Goal: Transaction & Acquisition: Purchase product/service

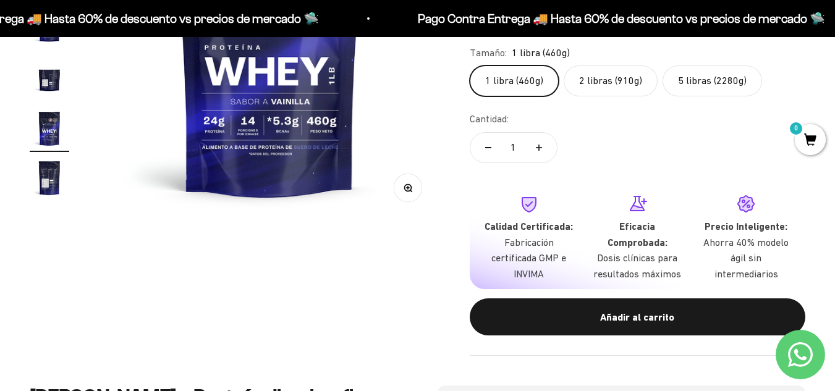
scroll to position [124, 0]
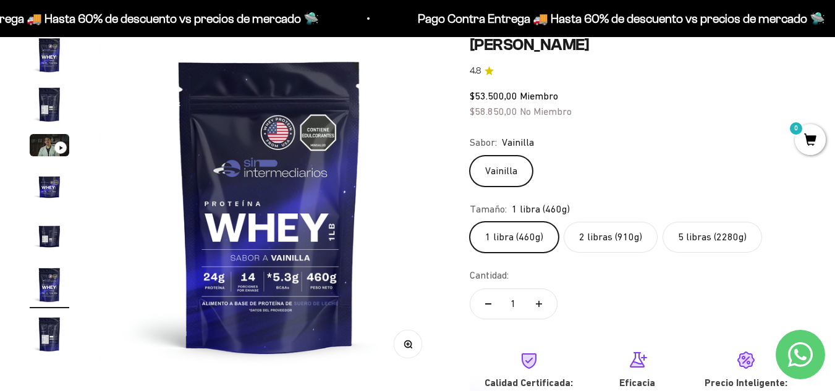
click at [617, 238] on label "2 libras (910g)" at bounding box center [610, 237] width 94 height 31
click at [470, 222] on input "2 libras (910g)" at bounding box center [469, 221] width 1 height 1
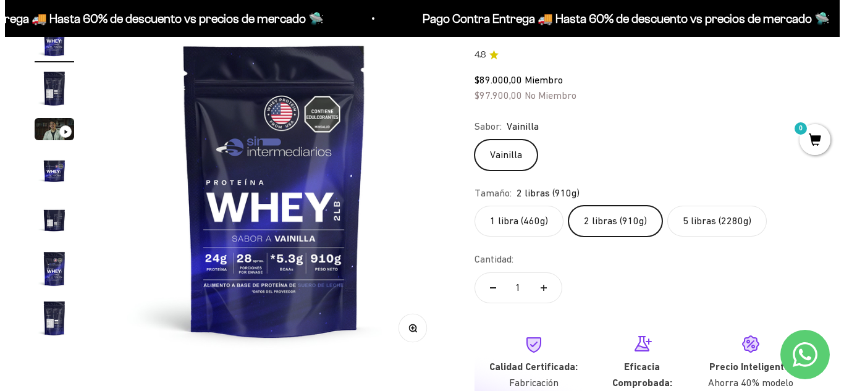
scroll to position [247, 0]
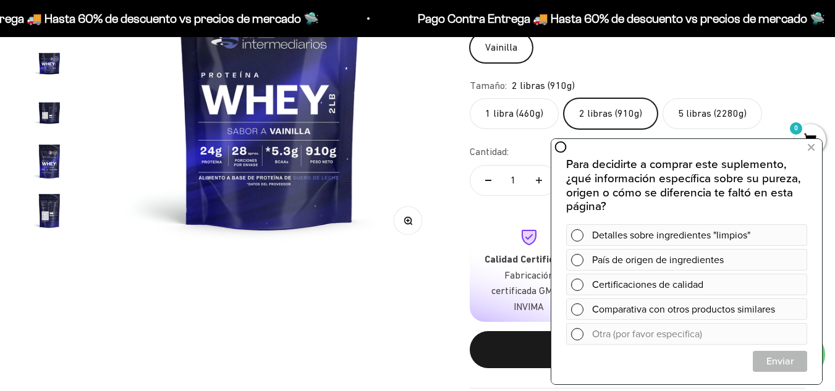
click at [241, 286] on div "Zoom Ir al artículo 1 Ir al artículo 2 Ir al artículo 3 Ir al artículo 4 Ir al …" at bounding box center [417, 150] width 775 height 477
click at [812, 143] on icon at bounding box center [810, 148] width 7 height 16
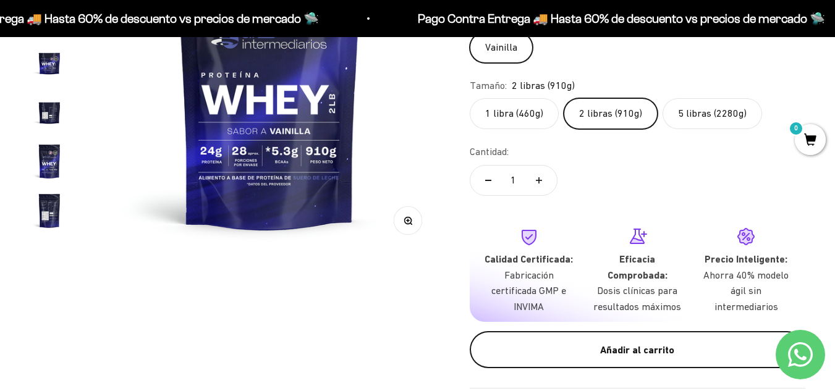
click at [659, 352] on div "Añadir al carrito" at bounding box center [637, 350] width 286 height 16
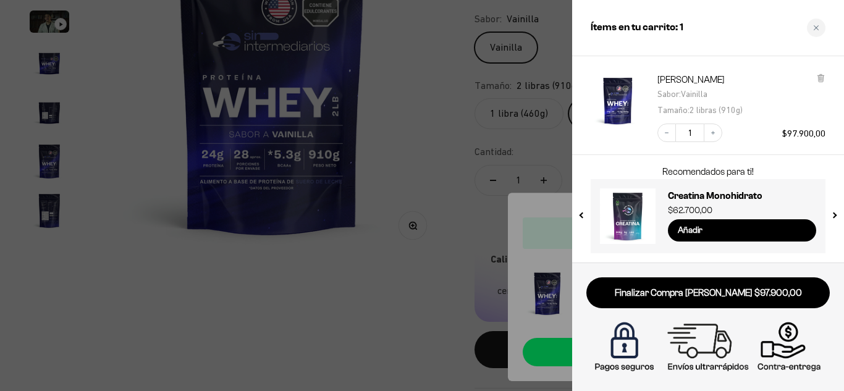
scroll to position [0, 0]
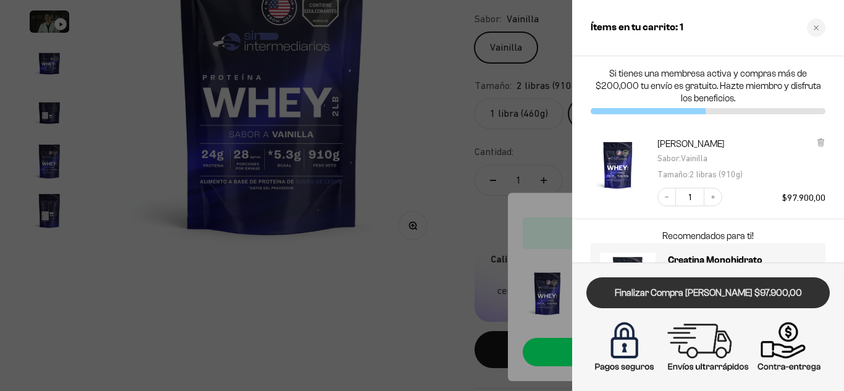
click at [715, 294] on link "Finalizar Compra [PERSON_NAME] $97.900,00" at bounding box center [707, 293] width 243 height 32
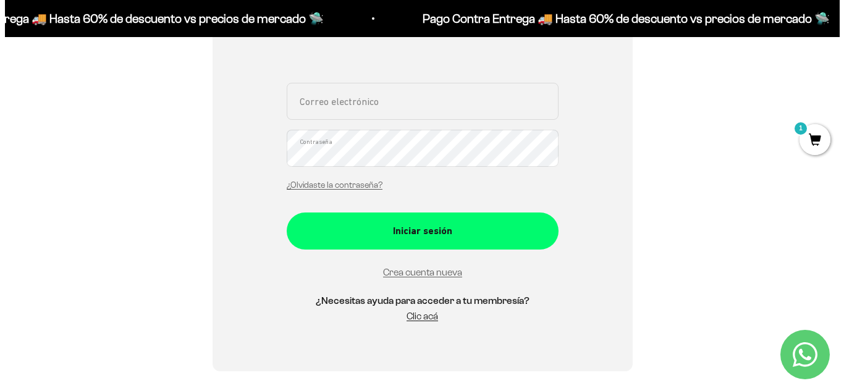
scroll to position [247, 0]
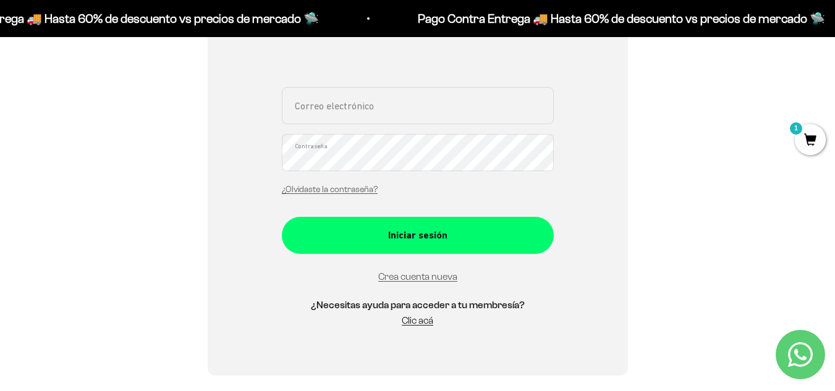
click at [811, 143] on span "1" at bounding box center [809, 139] width 31 height 31
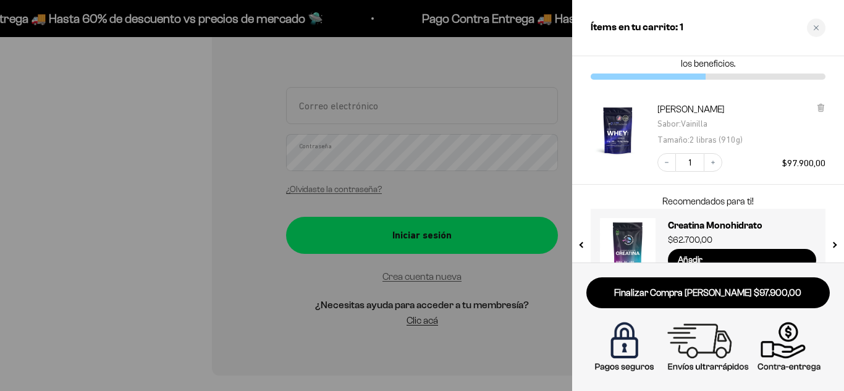
scroll to position [64, 0]
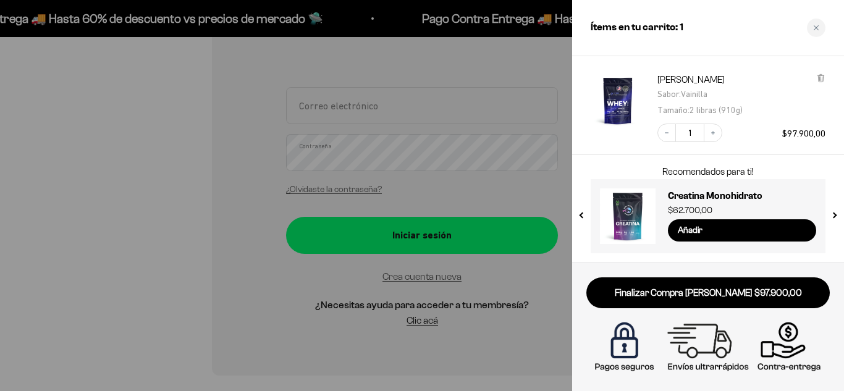
click at [781, 351] on img at bounding box center [707, 347] width 237 height 59
click at [225, 186] on div at bounding box center [422, 195] width 844 height 391
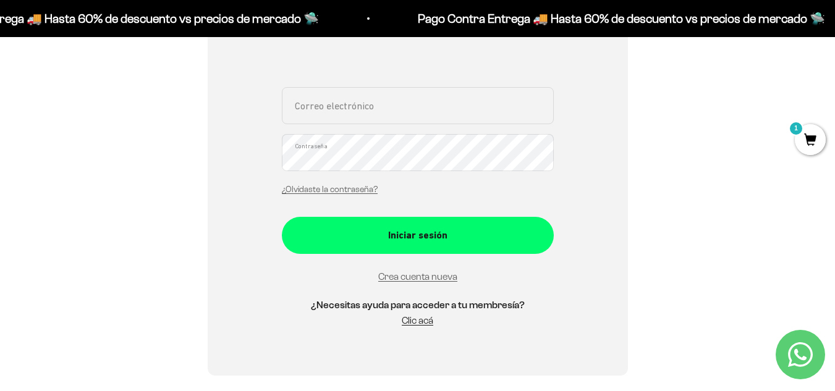
click at [312, 116] on input "Correo electrónico" at bounding box center [418, 105] width 272 height 37
type input "caritouribe02@gmail.com"
drag, startPoint x: 417, startPoint y: 116, endPoint x: 234, endPoint y: 115, distance: 182.9
click at [234, 115] on div "Iniciar sesión caritouribe02@gmail.com Correo electrónico Contraseña ¿Olvidaste…" at bounding box center [418, 141] width 420 height 469
click at [817, 130] on span "1" at bounding box center [809, 139] width 31 height 31
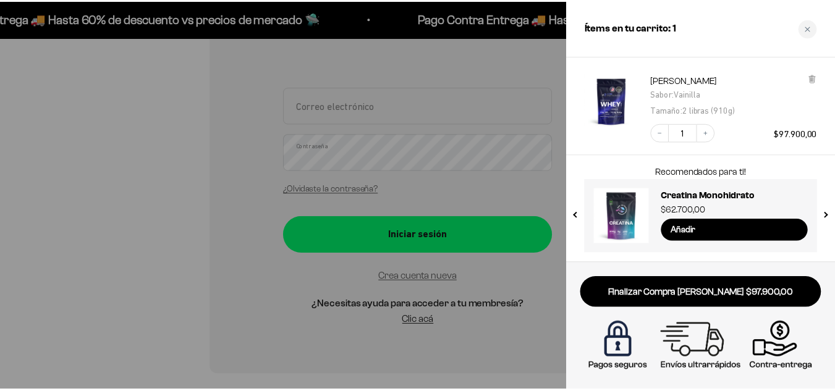
scroll to position [0, 0]
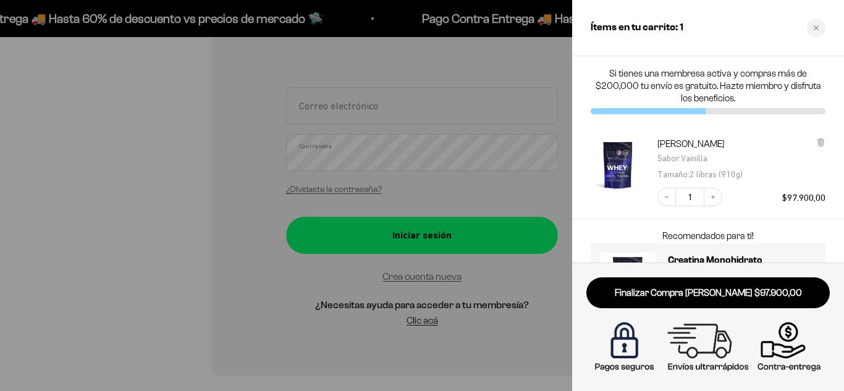
click at [187, 72] on div at bounding box center [422, 195] width 844 height 391
